Goal: Task Accomplishment & Management: Complete application form

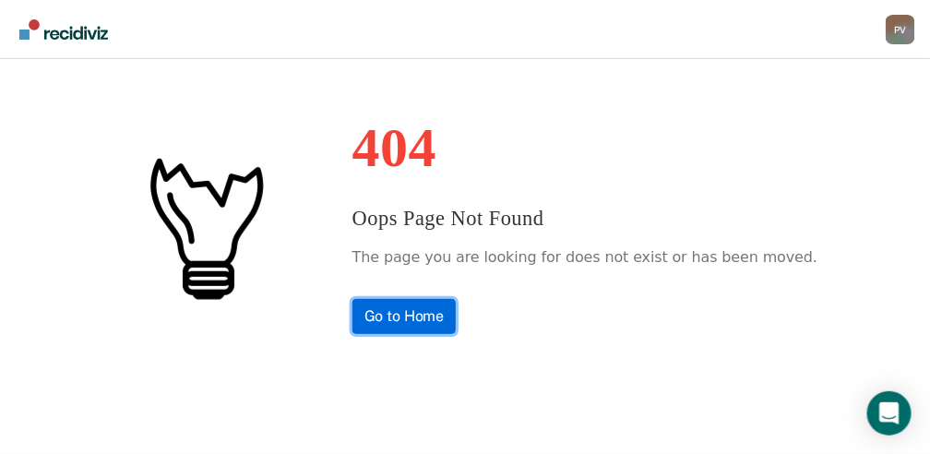
click at [423, 322] on link "Go to Home" at bounding box center [405, 316] width 104 height 35
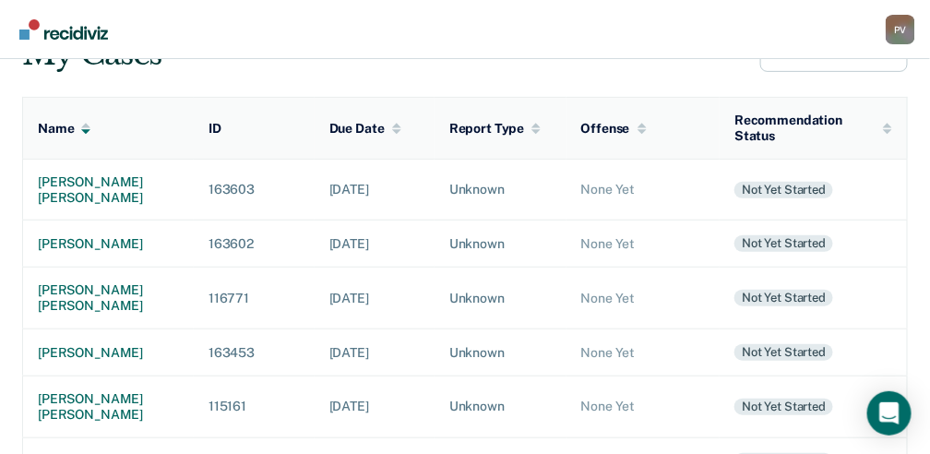
scroll to position [185, 0]
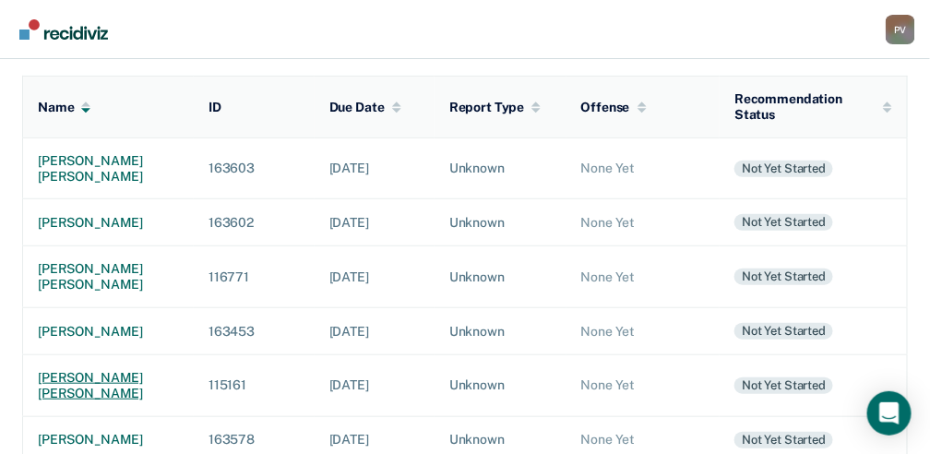
click at [69, 375] on div "jesse allen coahran" at bounding box center [108, 385] width 141 height 31
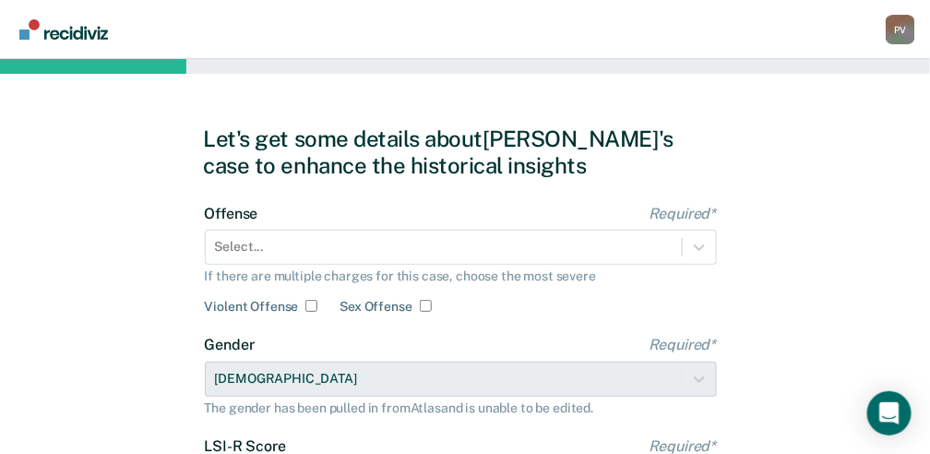
click at [281, 253] on div "Select..." at bounding box center [461, 247] width 512 height 35
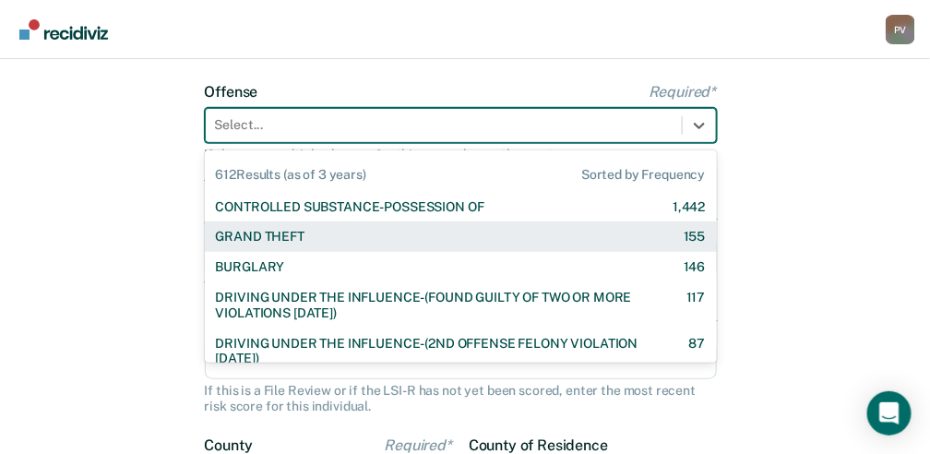
click at [281, 253] on div "CONTROLLED SUBSTANCE-POSSESSION OF 1,442 GRAND THEFT 155 BURGLARY 146 DRIVING U…" at bounding box center [461, 275] width 512 height 174
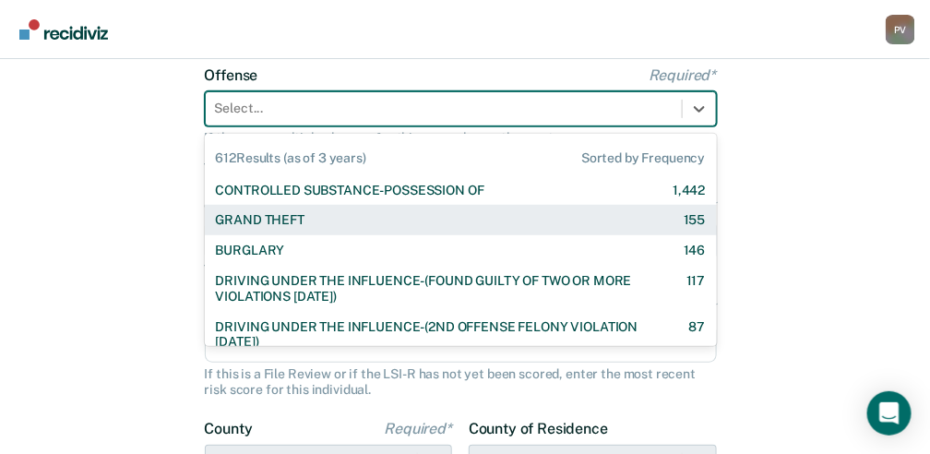
scroll to position [139, 0]
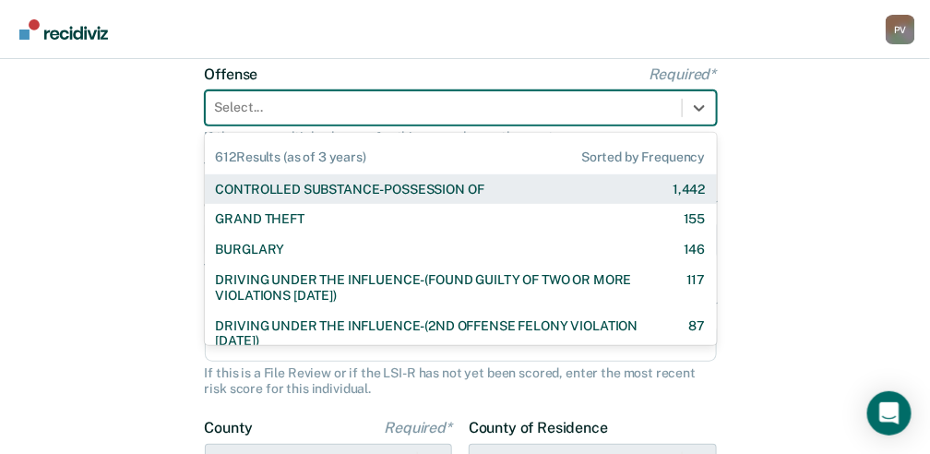
click at [292, 185] on div "CONTROLLED SUBSTANCE-POSSESSION OF" at bounding box center [350, 190] width 269 height 16
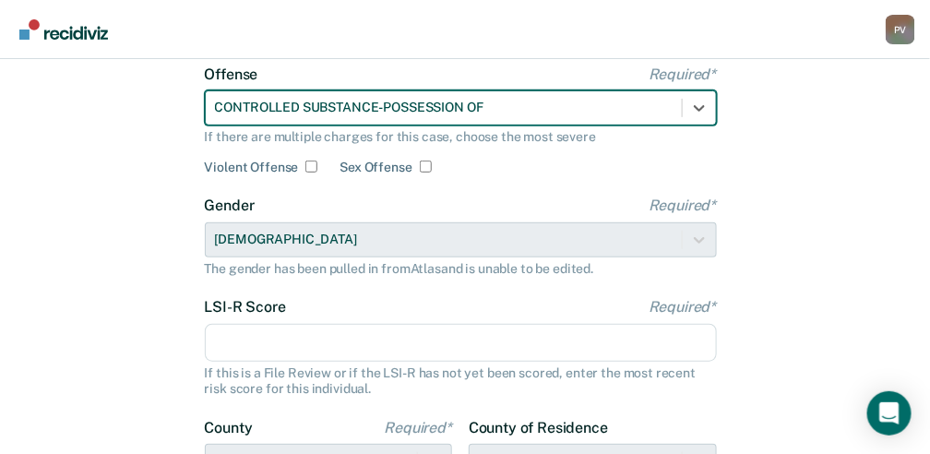
click at [291, 332] on input "LSI-R Score Required*" at bounding box center [461, 343] width 512 height 39
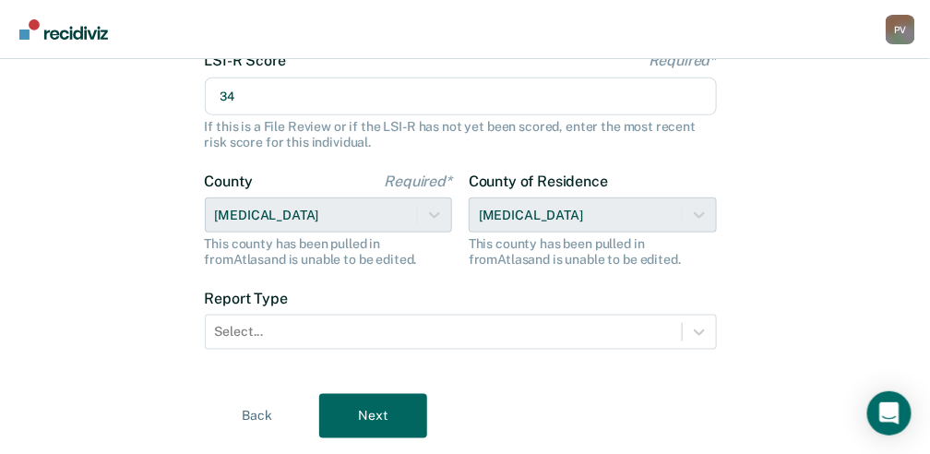
type input "34"
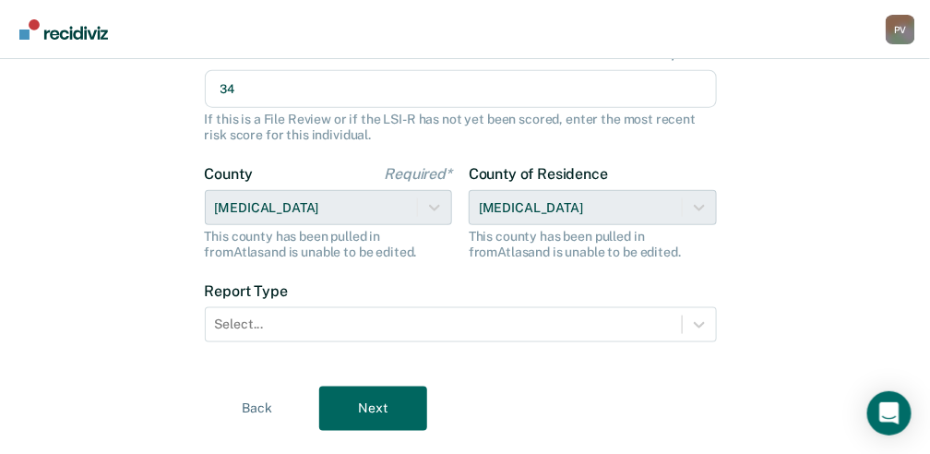
click at [291, 331] on div at bounding box center [444, 324] width 458 height 19
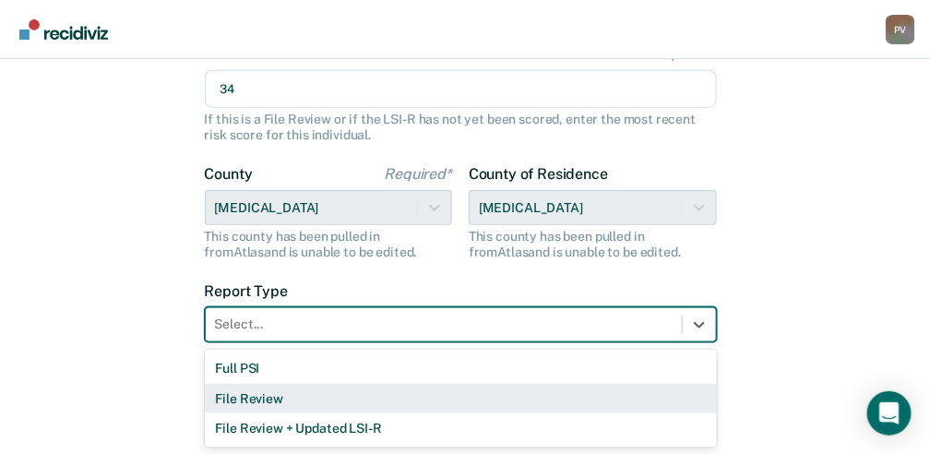
click at [290, 404] on div "File Review" at bounding box center [461, 399] width 512 height 30
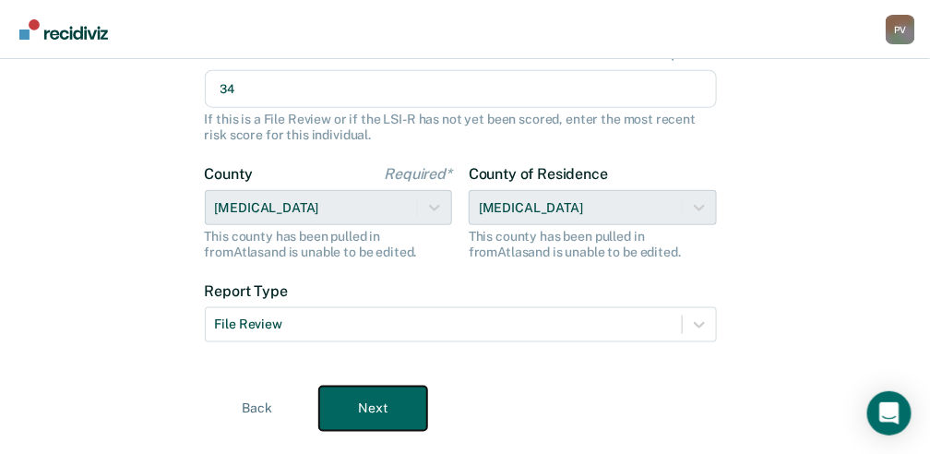
click at [384, 414] on button "Next" at bounding box center [373, 409] width 108 height 44
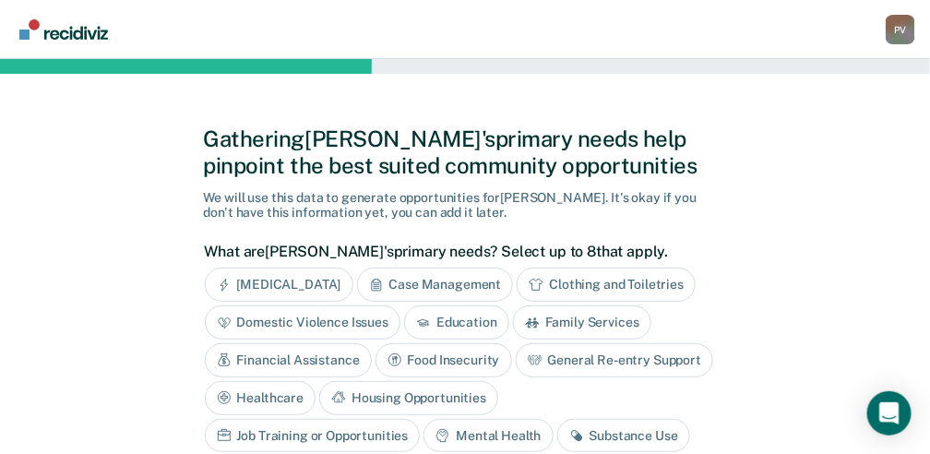
scroll to position [61, 0]
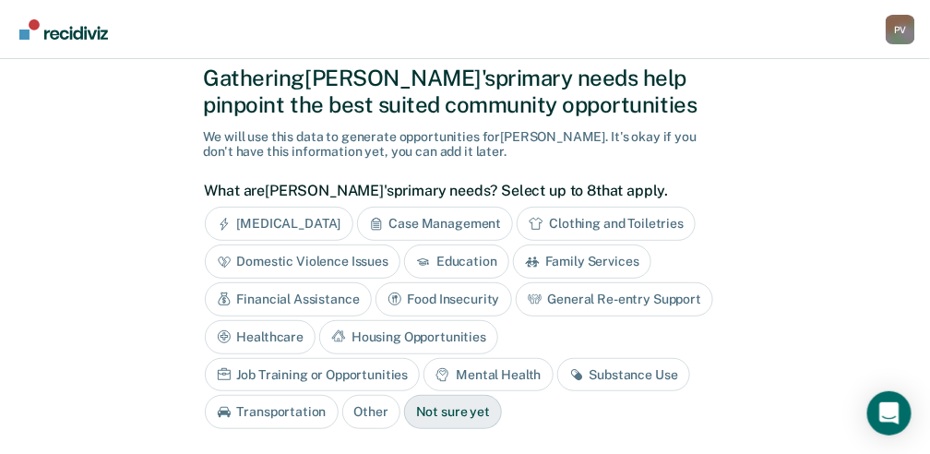
click at [558, 371] on div "Substance Use" at bounding box center [624, 375] width 133 height 34
click at [558, 377] on div "Substance Use" at bounding box center [624, 375] width 133 height 34
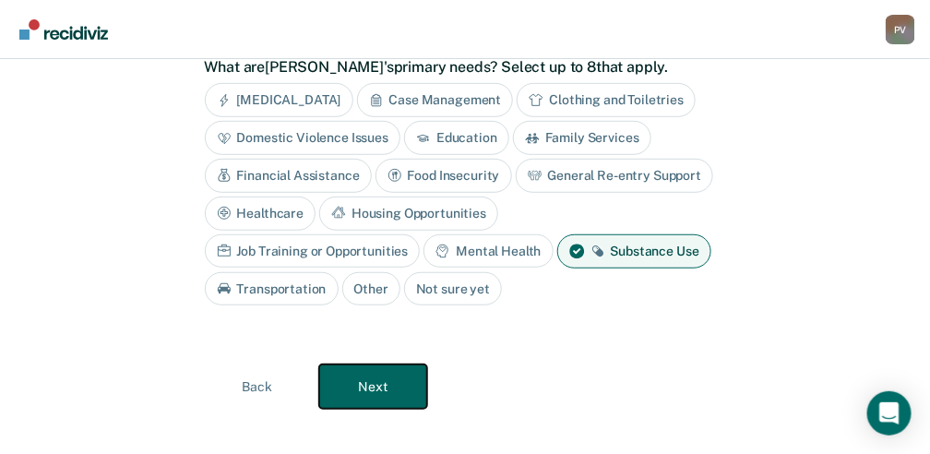
click at [377, 390] on button "Next" at bounding box center [373, 387] width 108 height 44
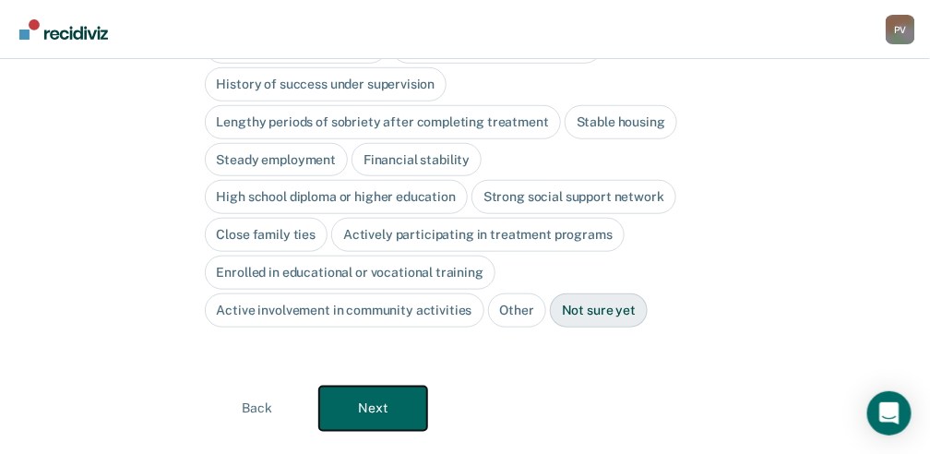
scroll to position [310, 0]
click at [391, 386] on button "Next" at bounding box center [373, 408] width 108 height 44
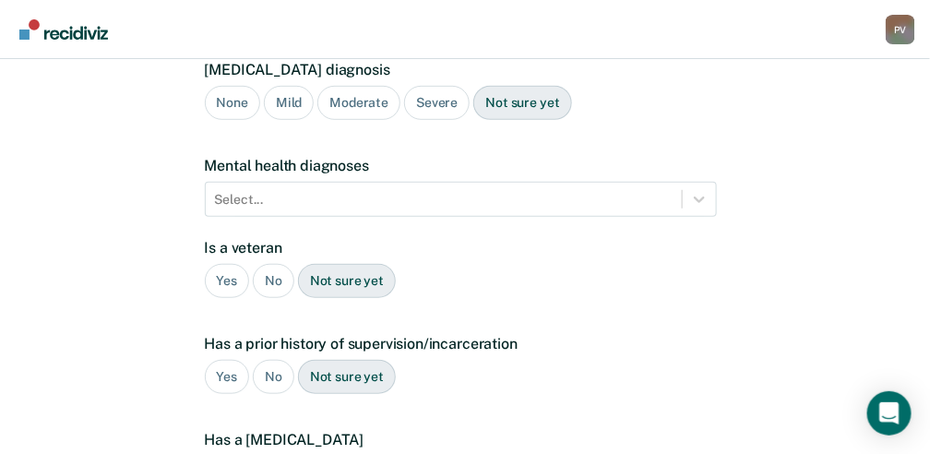
scroll to position [66, 0]
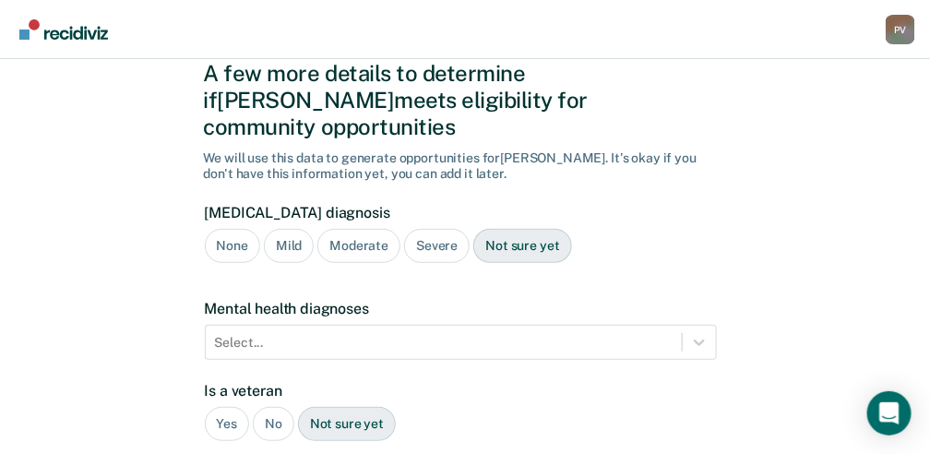
click at [420, 229] on div "Severe" at bounding box center [437, 246] width 66 height 34
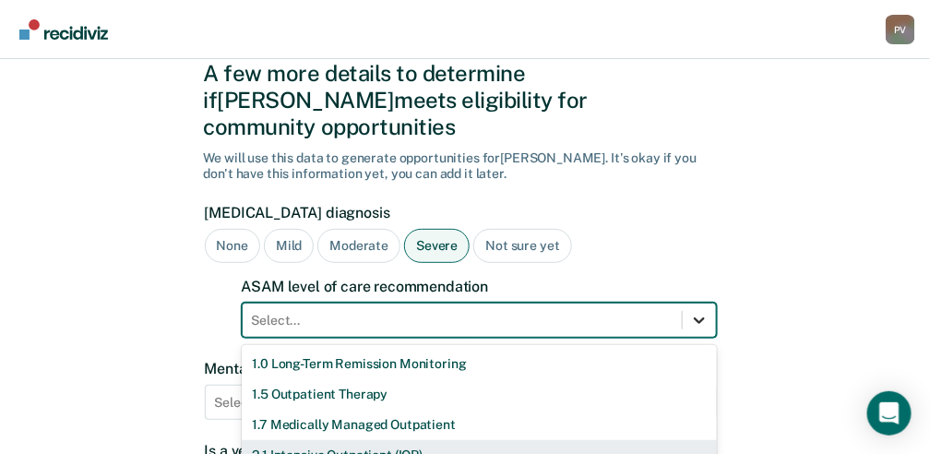
scroll to position [213, 0]
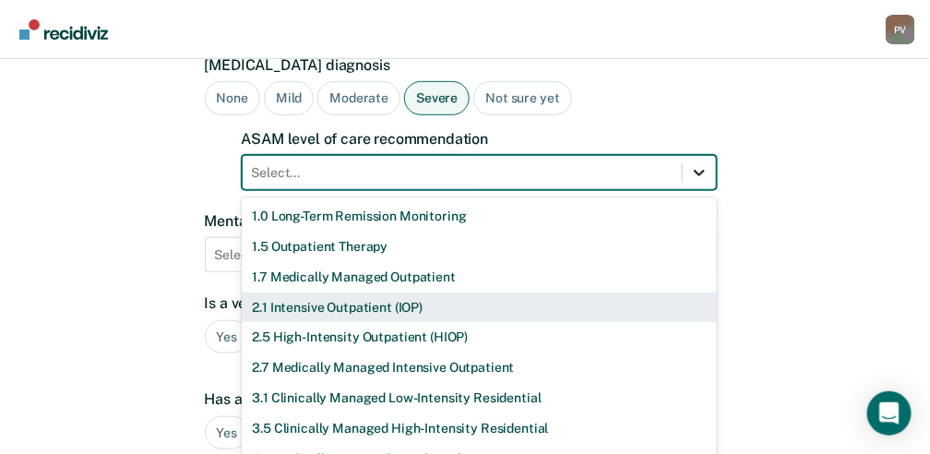
click at [700, 190] on div "11 results available. Use Up and Down to choose options, press Enter to select …" at bounding box center [479, 172] width 475 height 35
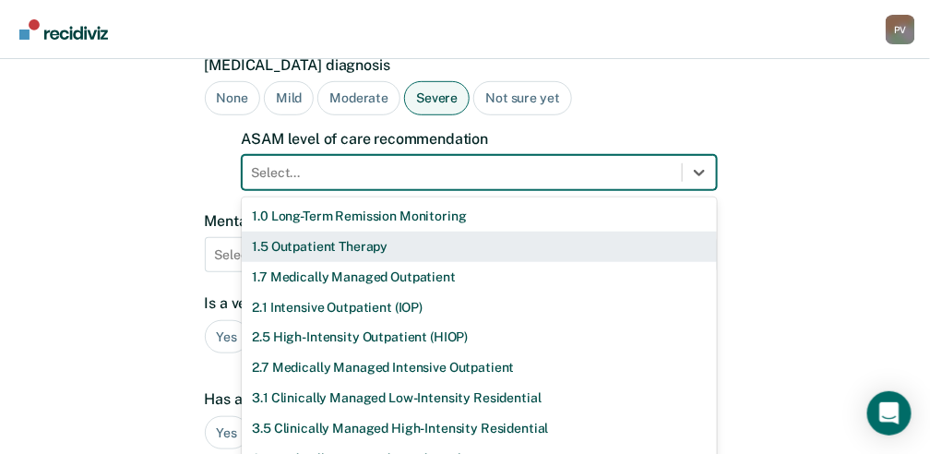
click at [463, 232] on div "1.5 Outpatient Therapy" at bounding box center [479, 247] width 475 height 30
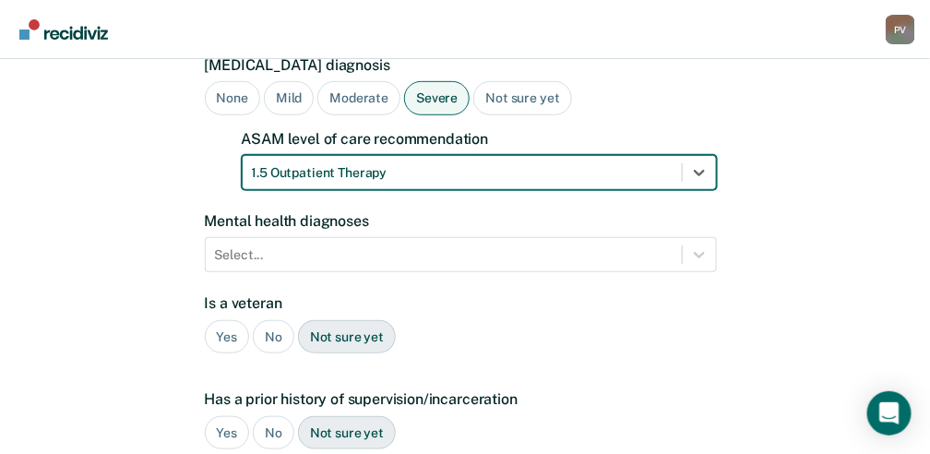
click at [370, 320] on div "Not sure yet" at bounding box center [347, 337] width 98 height 34
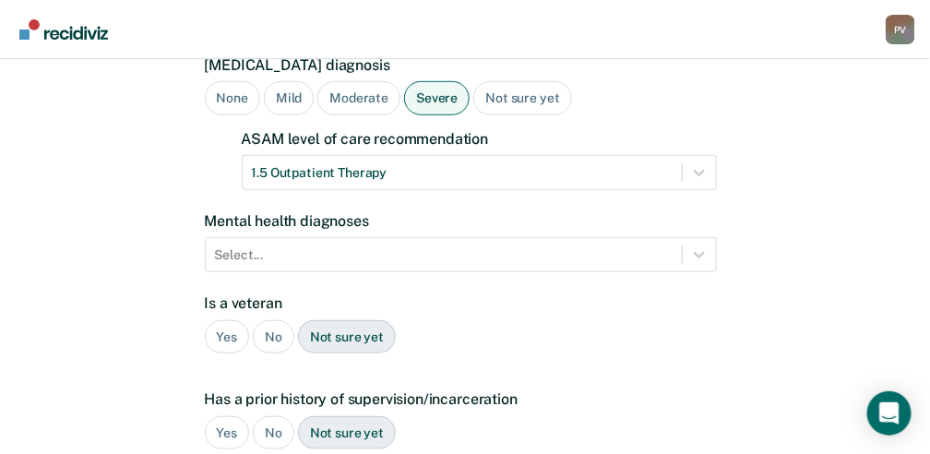
click at [370, 320] on div "Not sure yet" at bounding box center [347, 337] width 98 height 34
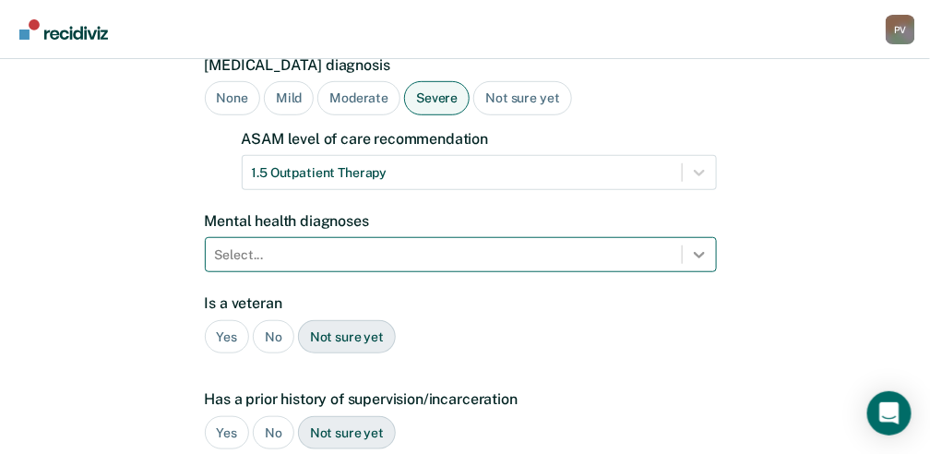
click at [704, 237] on div "Select..." at bounding box center [461, 254] width 512 height 35
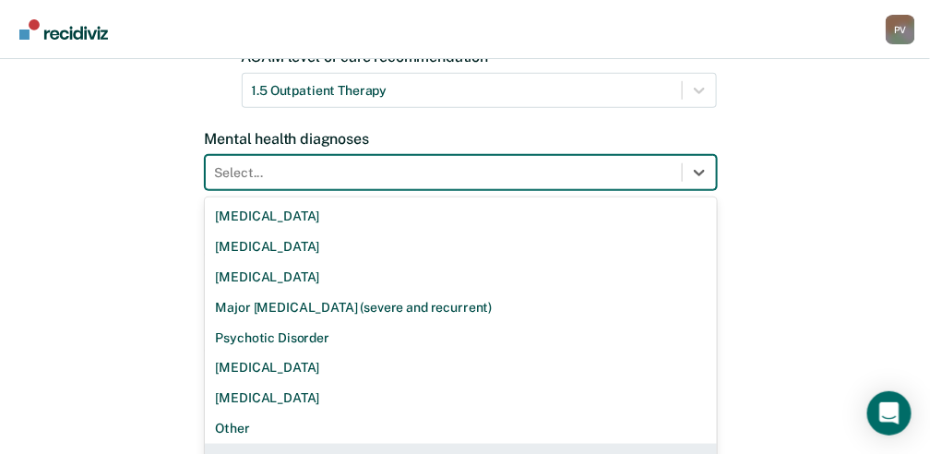
click at [266, 444] on div "None" at bounding box center [461, 459] width 512 height 30
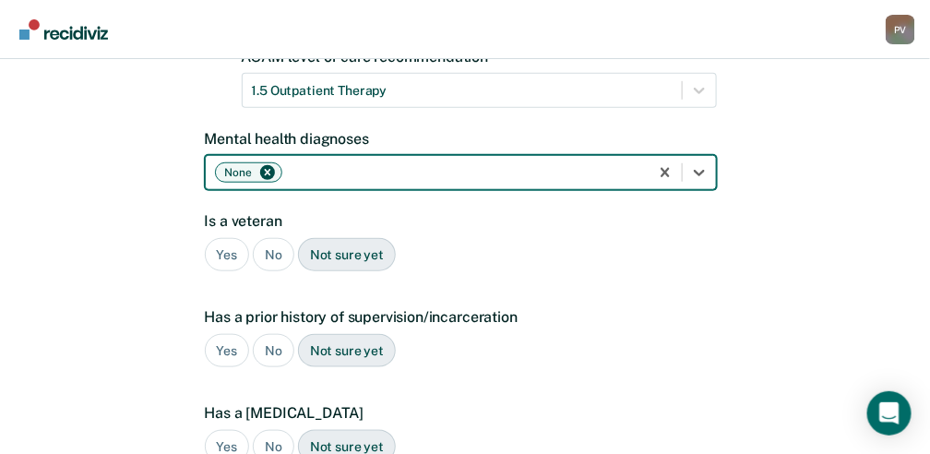
click at [332, 238] on div "Not sure yet" at bounding box center [347, 255] width 98 height 34
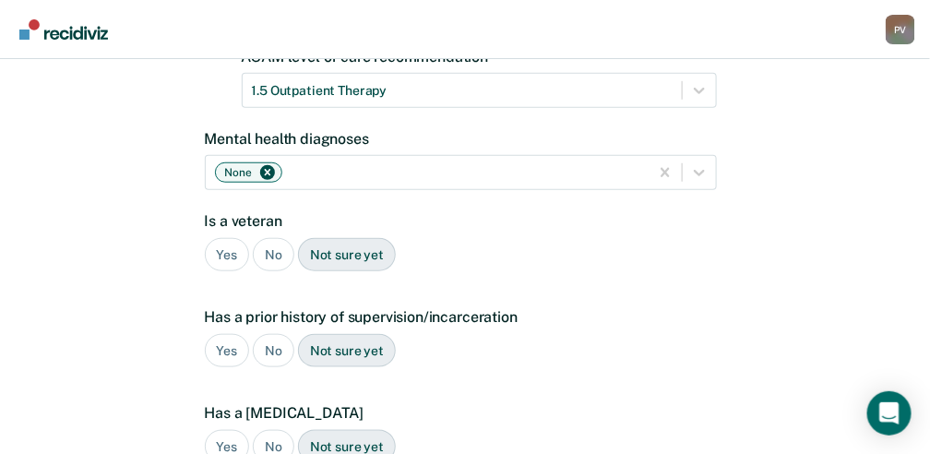
click at [222, 334] on div "Yes" at bounding box center [227, 351] width 45 height 34
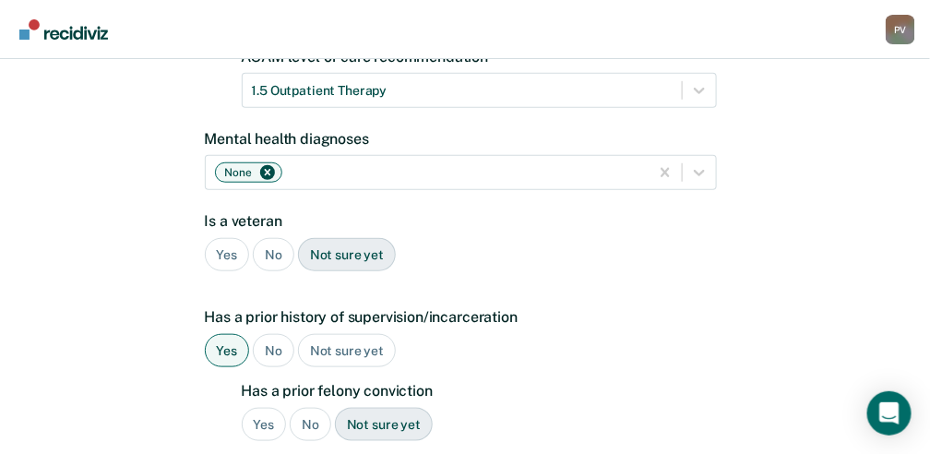
click at [370, 408] on div "Not sure yet" at bounding box center [384, 425] width 98 height 34
click at [270, 408] on div "Yes" at bounding box center [264, 425] width 45 height 34
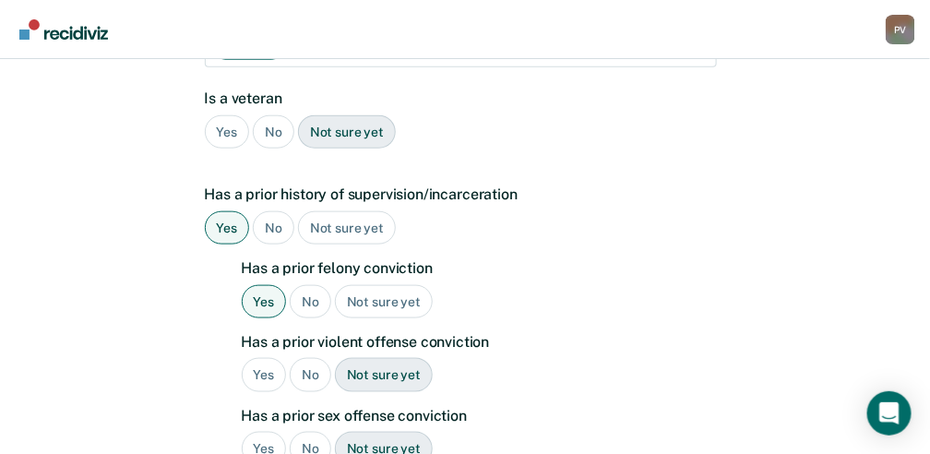
scroll to position [480, 0]
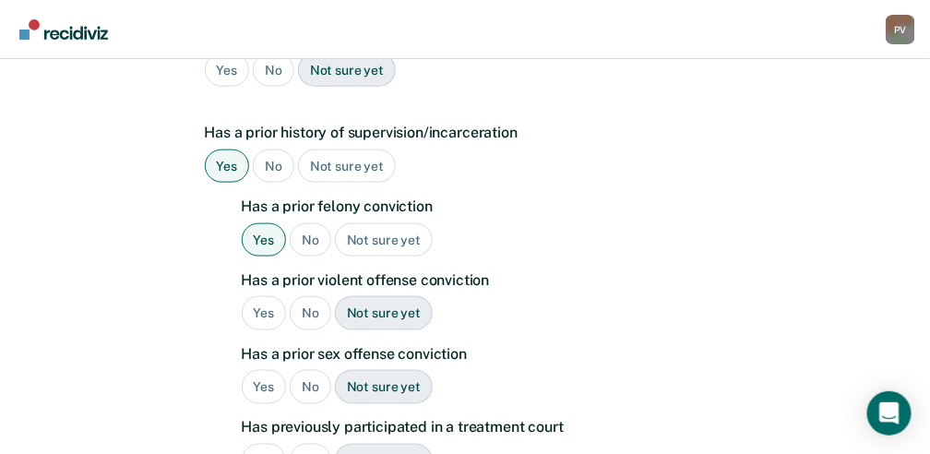
click at [319, 370] on div "No" at bounding box center [311, 387] width 42 height 34
click at [272, 444] on div "Yes" at bounding box center [264, 461] width 45 height 34
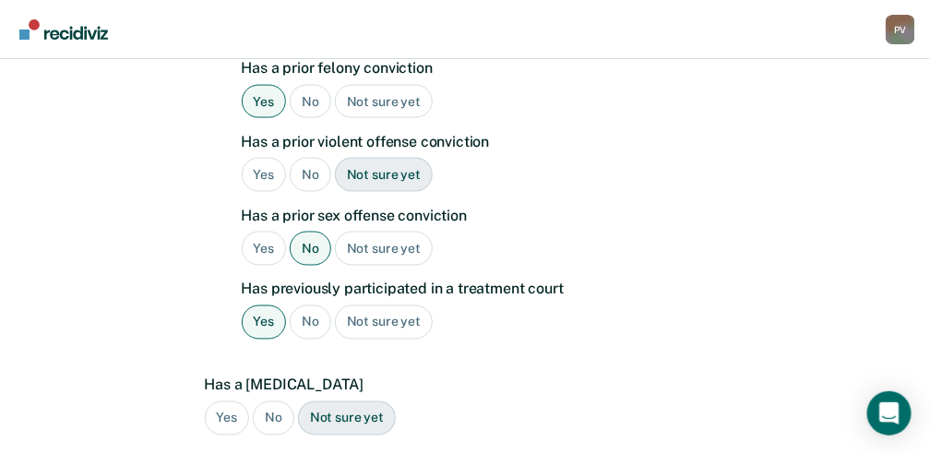
scroll to position [665, 0]
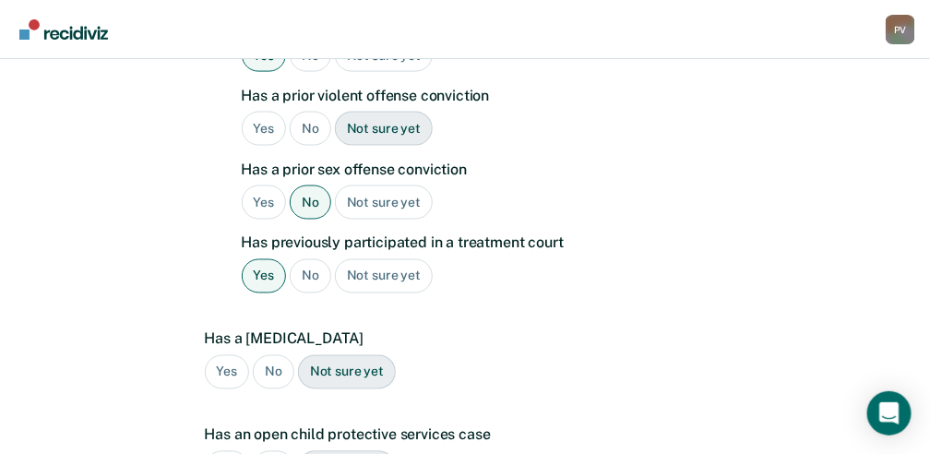
click at [333, 355] on div "Not sure yet" at bounding box center [347, 372] width 98 height 34
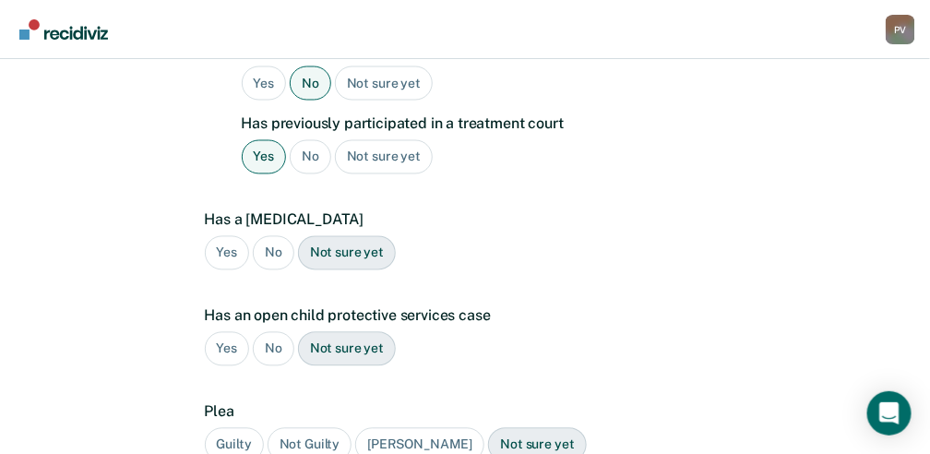
scroll to position [787, 0]
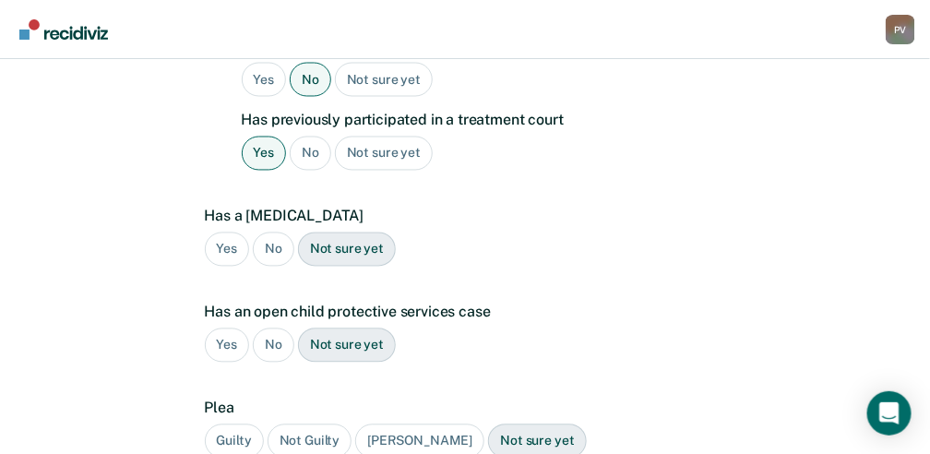
click at [268, 329] on div "No" at bounding box center [274, 346] width 42 height 34
drag, startPoint x: 268, startPoint y: 317, endPoint x: 232, endPoint y: 398, distance: 88.9
click at [232, 425] on div "Guilty" at bounding box center [234, 442] width 59 height 34
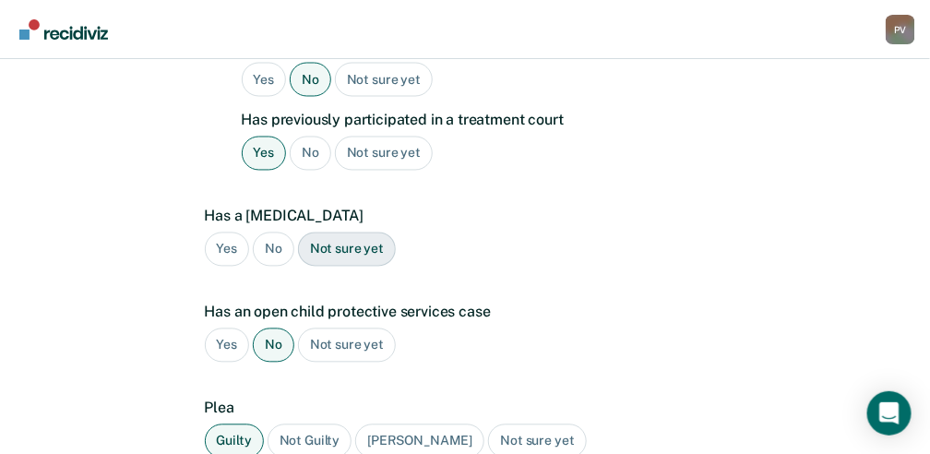
click at [232, 425] on div "Guilty" at bounding box center [234, 442] width 59 height 34
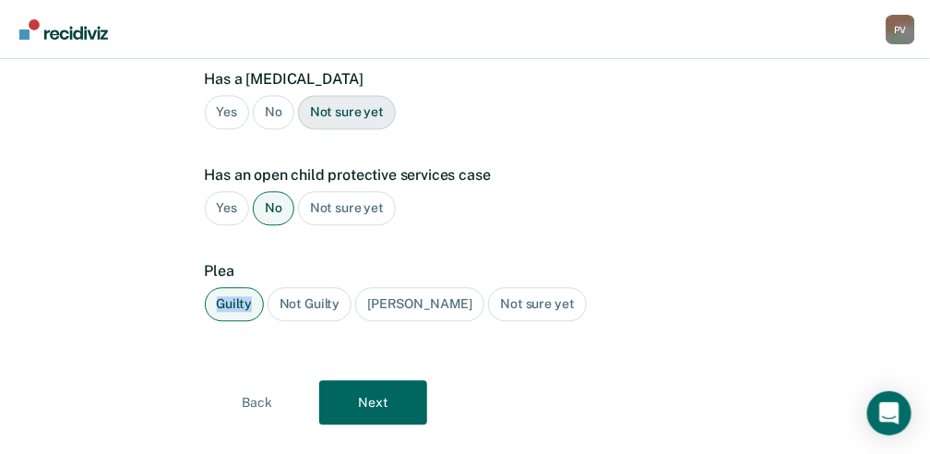
scroll to position [927, 0]
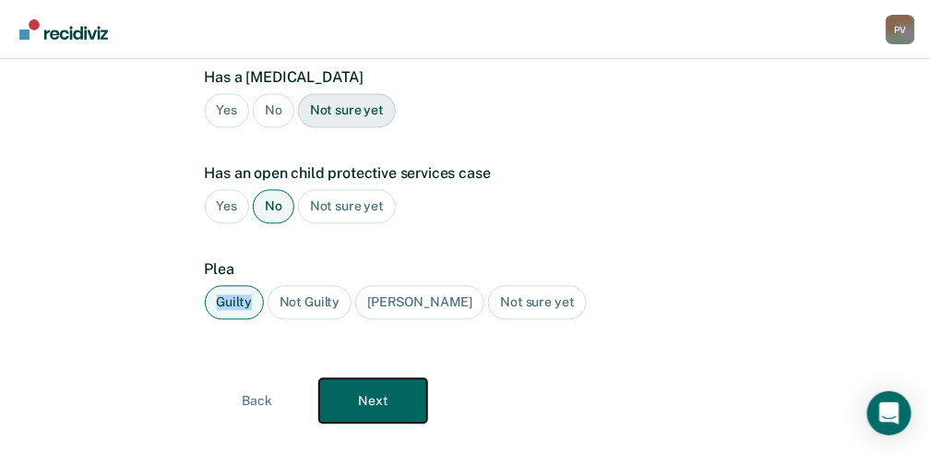
click at [378, 378] on button "Next" at bounding box center [373, 400] width 108 height 44
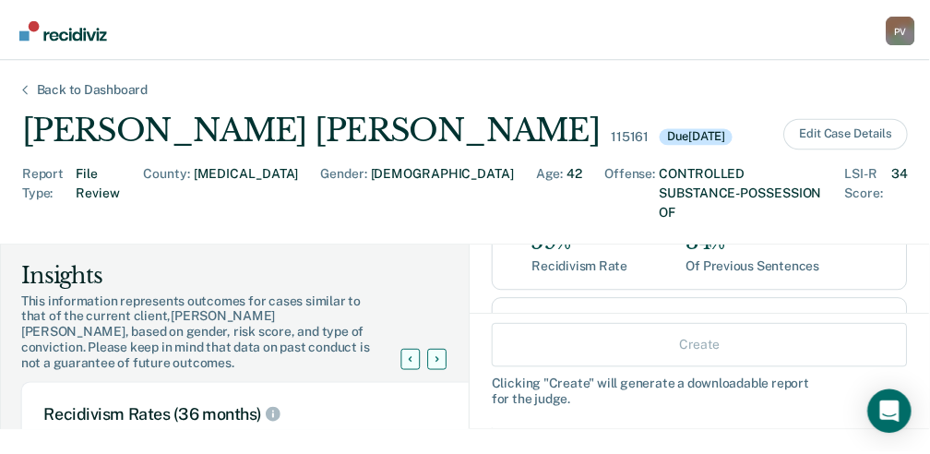
scroll to position [307, 0]
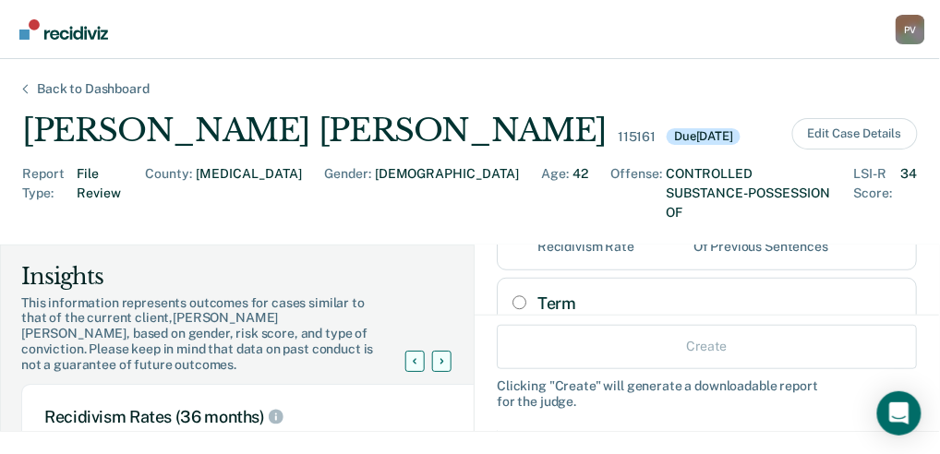
click at [512, 295] on input "Term" at bounding box center [519, 302] width 14 height 15
radio input "true"
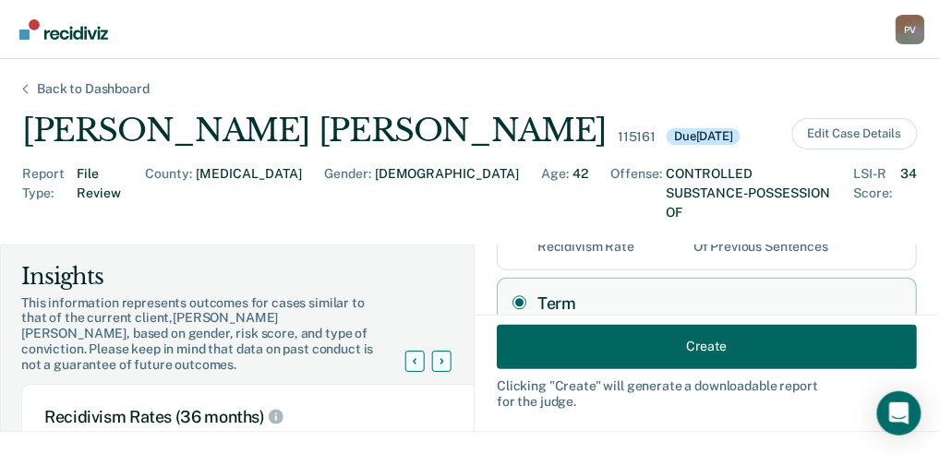
click at [512, 295] on input "Term" at bounding box center [519, 302] width 14 height 15
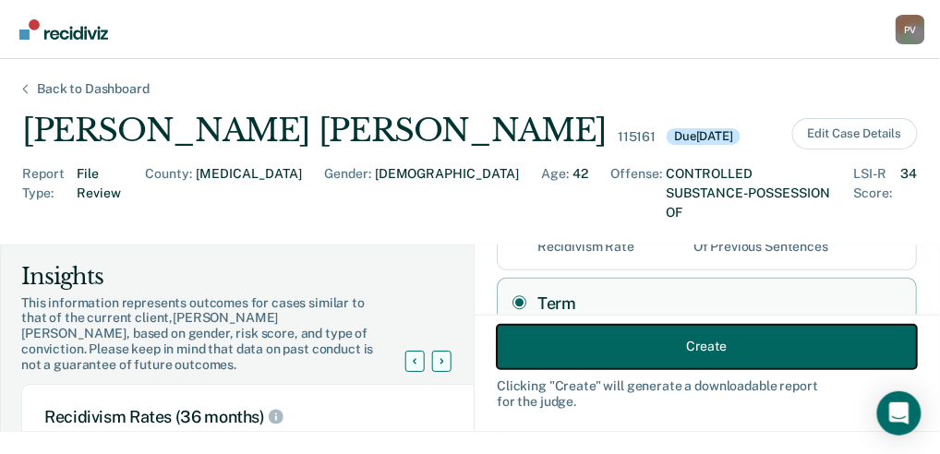
click at [623, 346] on button "Create" at bounding box center [707, 346] width 420 height 44
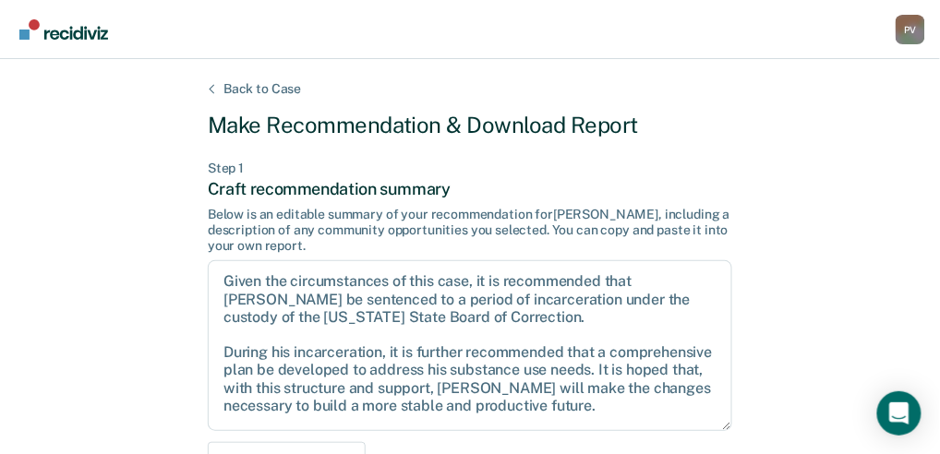
click at [623, 346] on textarea "Given the circumstances of this case, it is recommended that Mr. Coahran be sen…" at bounding box center [470, 345] width 524 height 171
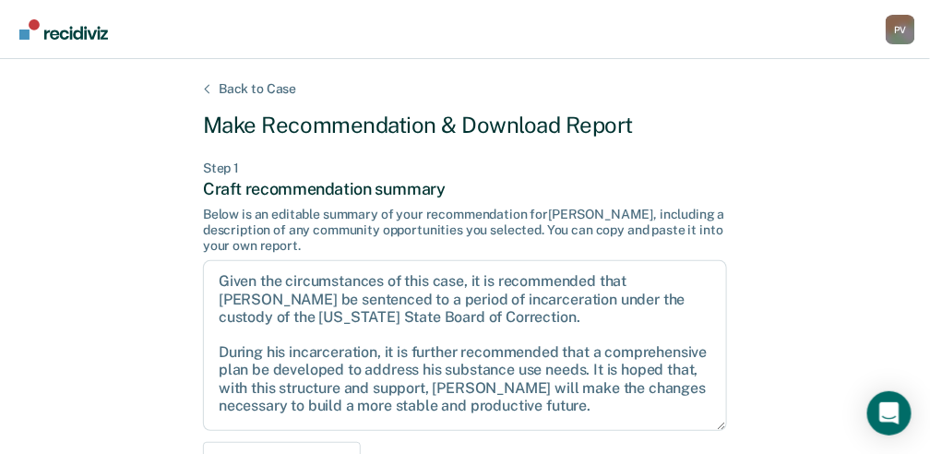
drag, startPoint x: 213, startPoint y: 282, endPoint x: 609, endPoint y: 397, distance: 412.2
click at [609, 397] on textarea "Given the circumstances of this case, it is recommended that Mr. Coahran be sen…" at bounding box center [465, 345] width 524 height 171
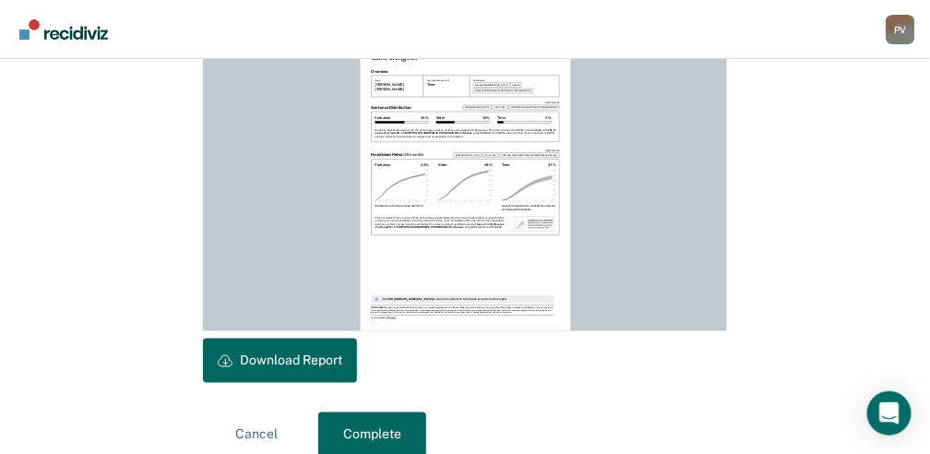
scroll to position [598, 0]
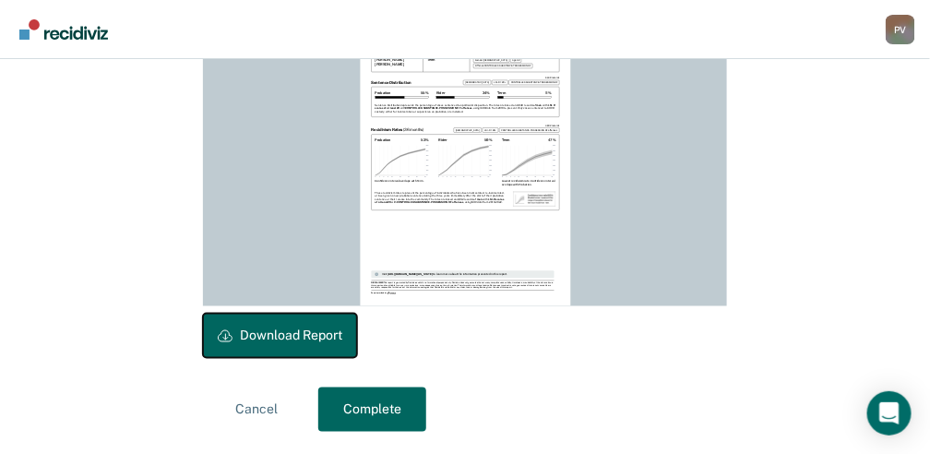
click at [296, 337] on button "Download Report" at bounding box center [280, 336] width 154 height 44
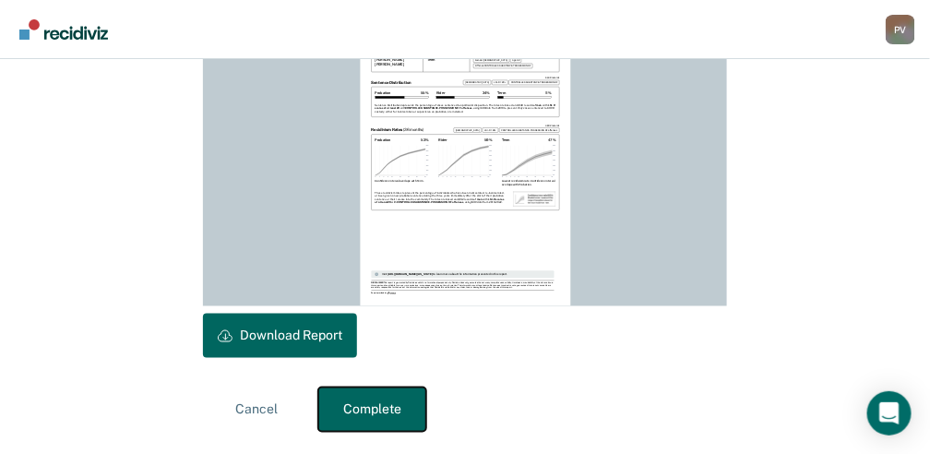
click at [388, 419] on button "Complete" at bounding box center [372, 410] width 108 height 44
